Goal: Information Seeking & Learning: Learn about a topic

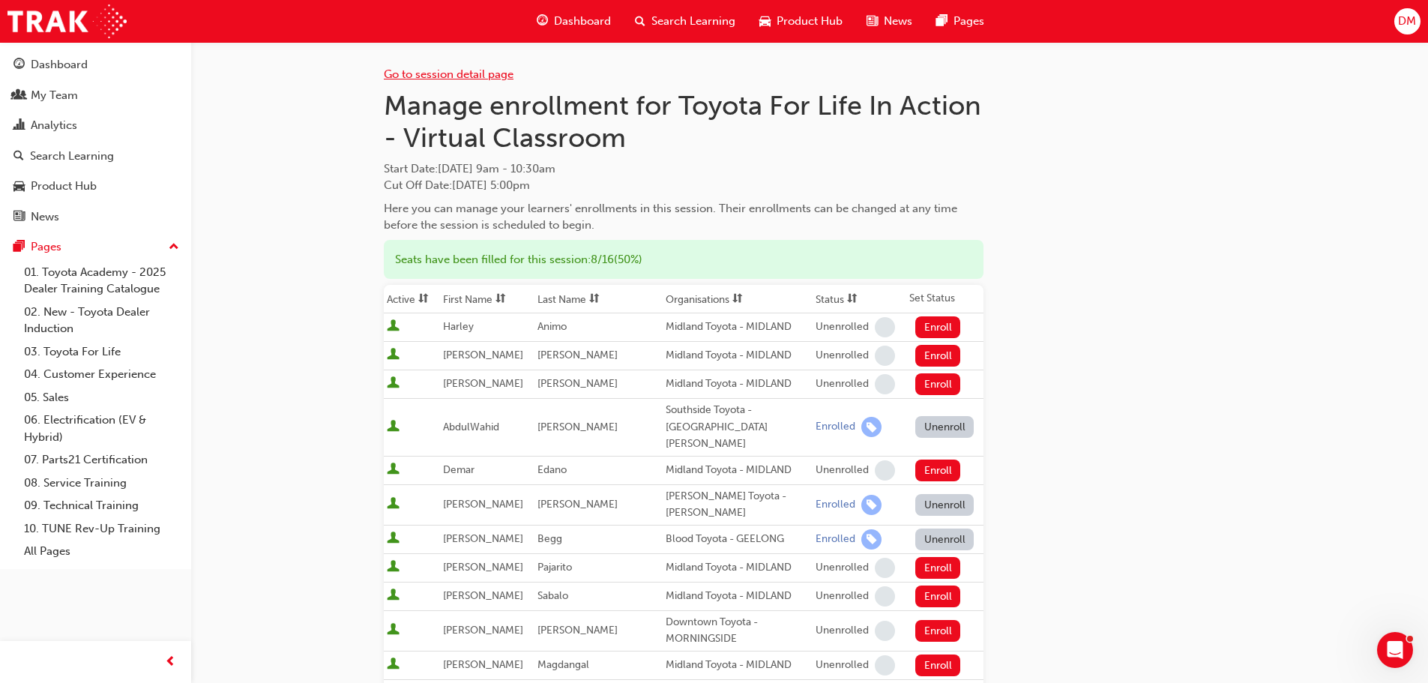
click at [417, 74] on link "Go to session detail page" at bounding box center [449, 73] width 130 height 13
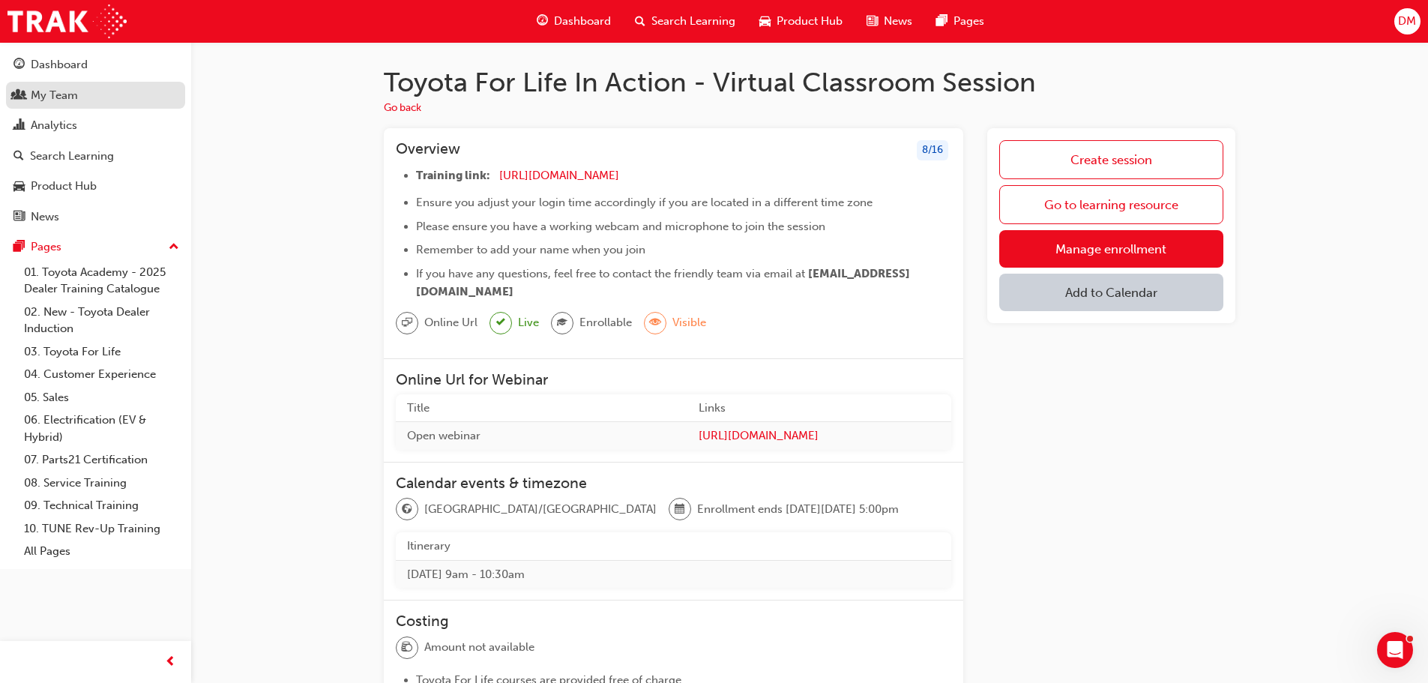
click at [73, 97] on div "My Team" at bounding box center [54, 95] width 47 height 17
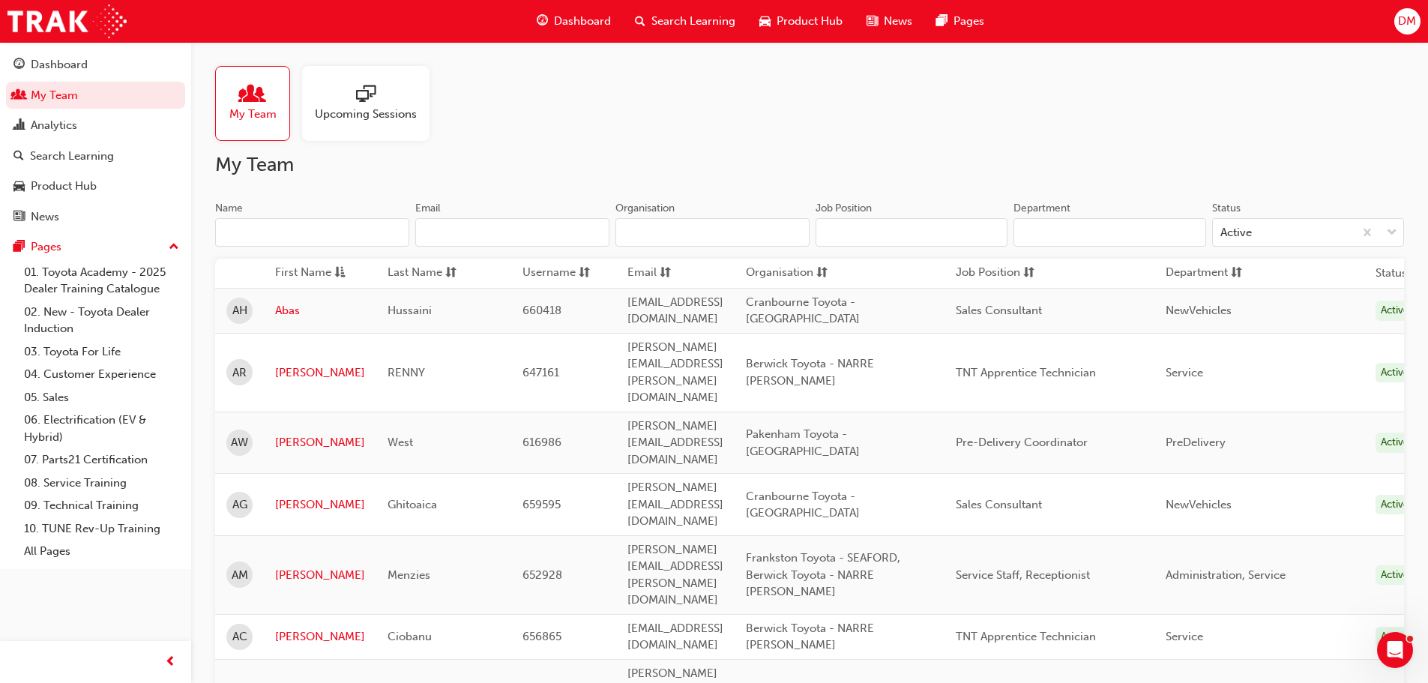
click at [286, 227] on input "Name" at bounding box center [312, 232] width 194 height 28
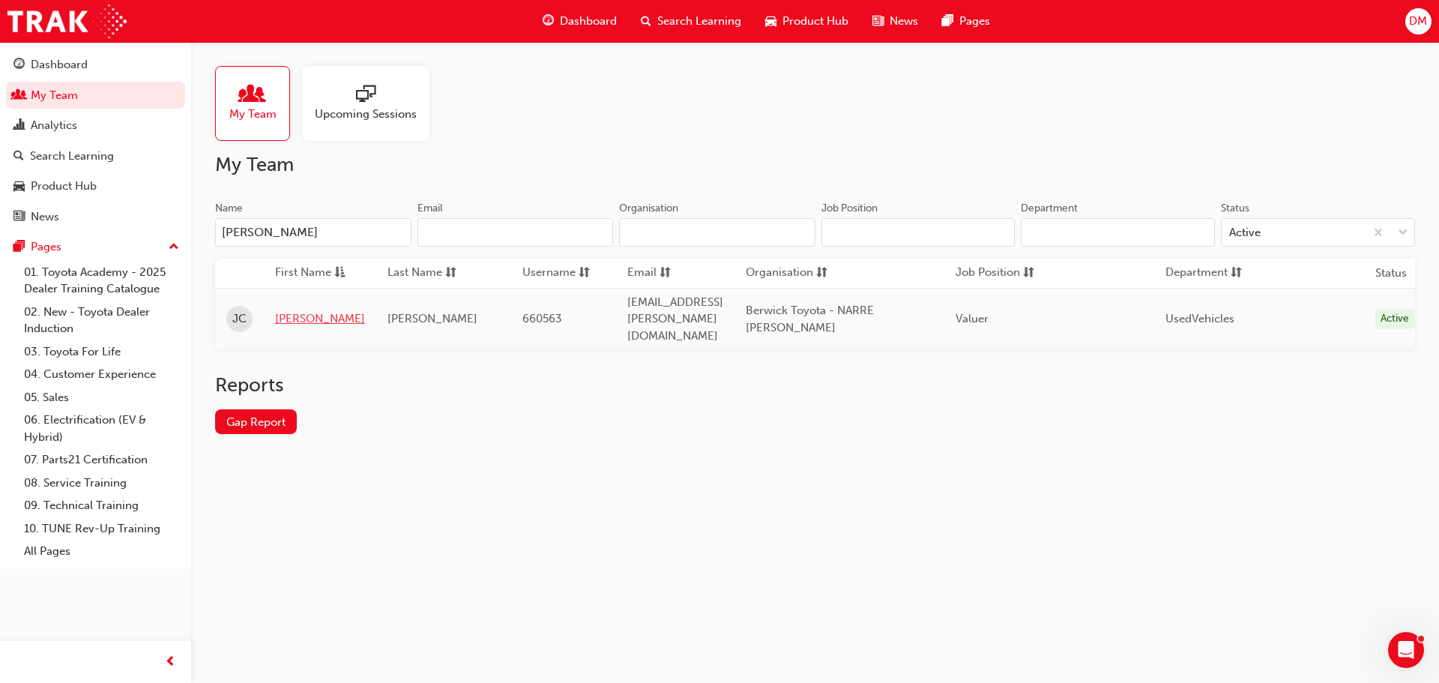
type input "cucuzza"
click at [294, 310] on link "Julian" at bounding box center [320, 318] width 90 height 17
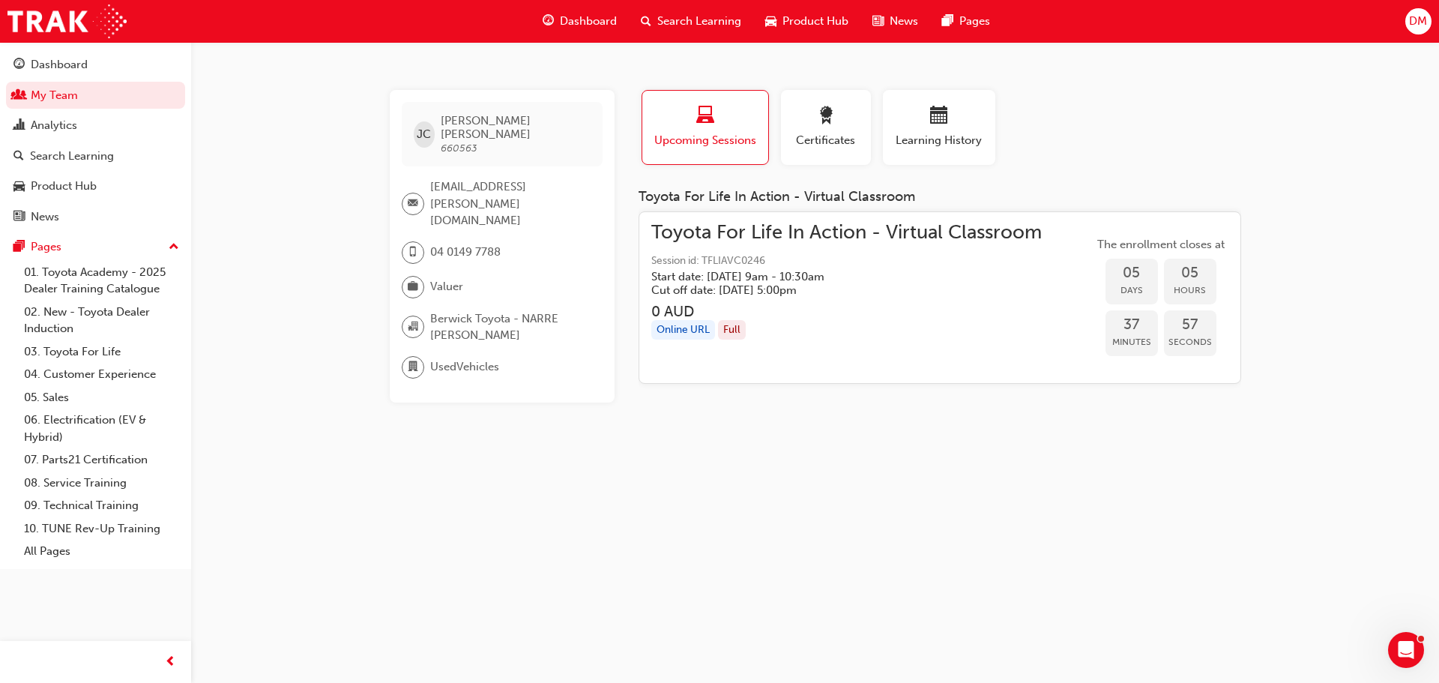
click at [761, 233] on span "Toyota For Life In Action - Virtual Classroom" at bounding box center [846, 232] width 391 height 17
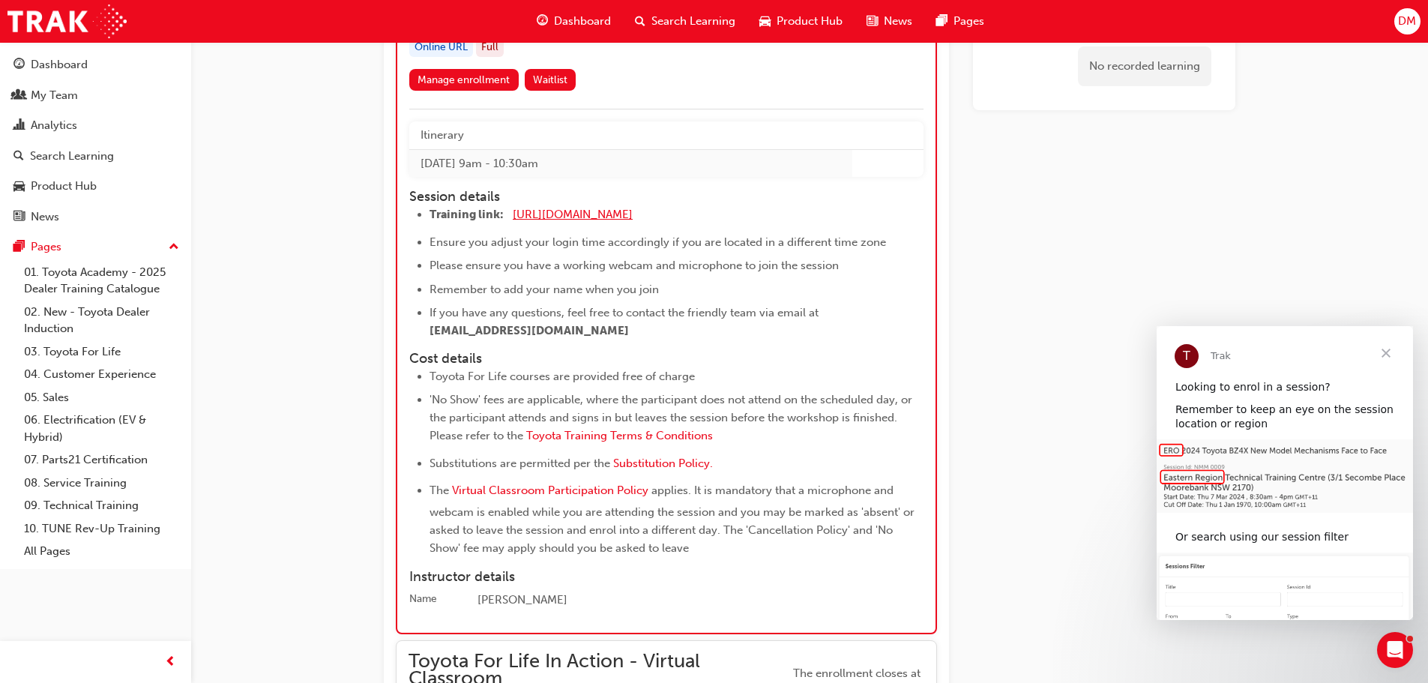
drag, startPoint x: 676, startPoint y: 211, endPoint x: 568, endPoint y: 212, distance: 107.9
click at [568, 212] on li "Training link: https://zoom.us/j/5450758959 ​" at bounding box center [663, 216] width 467 height 22
click at [633, 208] on span "[URL][DOMAIN_NAME]" at bounding box center [573, 214] width 120 height 13
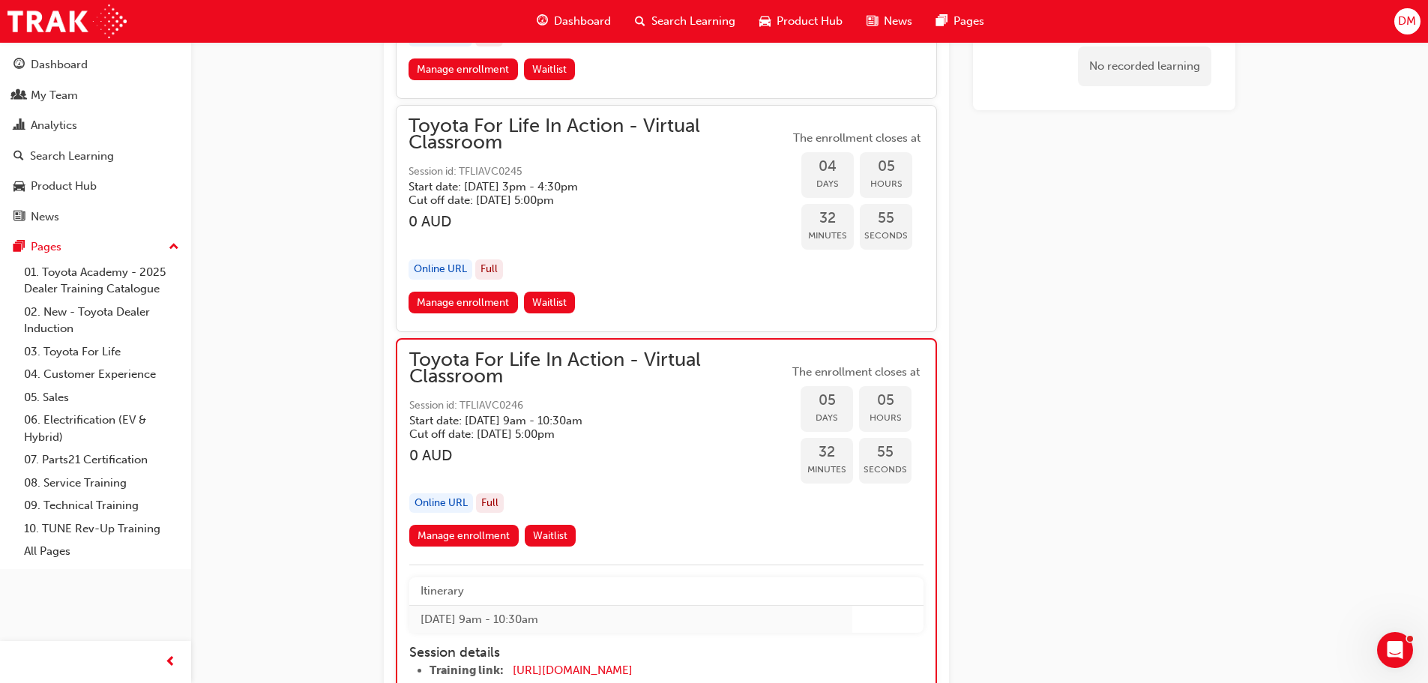
scroll to position [3097, 0]
